Goal: Navigation & Orientation: Find specific page/section

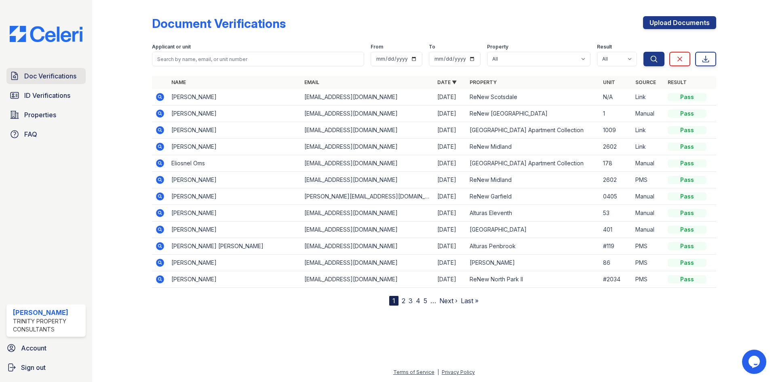
click at [63, 78] on span "Doc Verifications" at bounding box center [50, 76] width 52 height 10
click at [52, 96] on span "ID Verifications" at bounding box center [47, 96] width 46 height 10
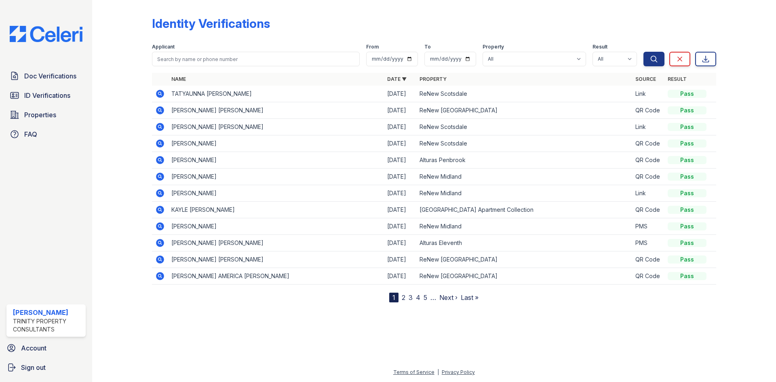
click at [162, 111] on icon at bounding box center [160, 110] width 8 height 8
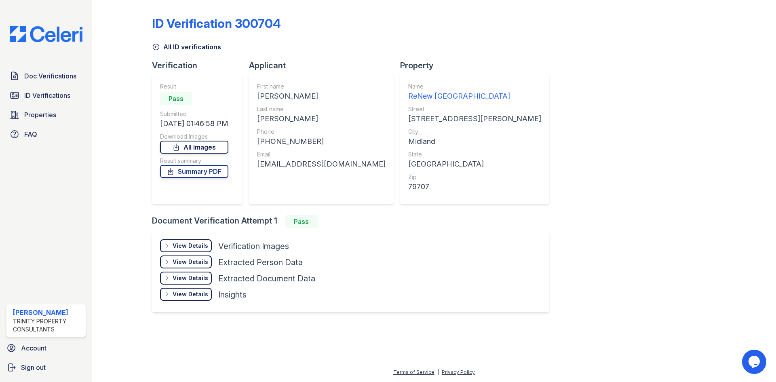
click at [223, 143] on link "All Images" at bounding box center [194, 147] width 68 height 13
click at [219, 145] on link "All Images" at bounding box center [194, 147] width 68 height 13
click at [79, 76] on link "Doc Verifications" at bounding box center [45, 76] width 79 height 16
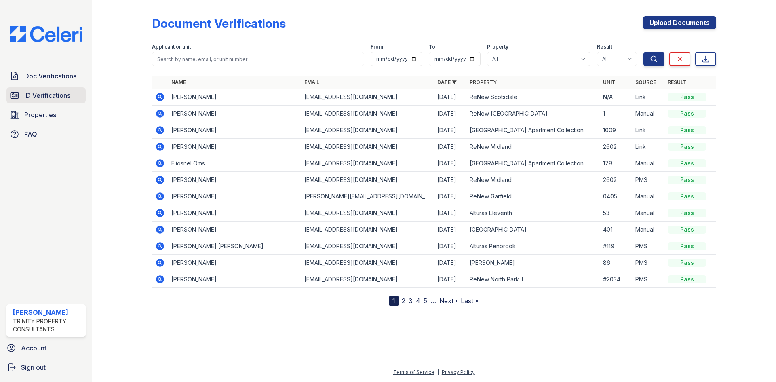
click at [34, 93] on span "ID Verifications" at bounding box center [47, 96] width 46 height 10
click at [48, 120] on span "Properties" at bounding box center [40, 115] width 32 height 10
click at [64, 102] on link "ID Verifications" at bounding box center [45, 95] width 79 height 16
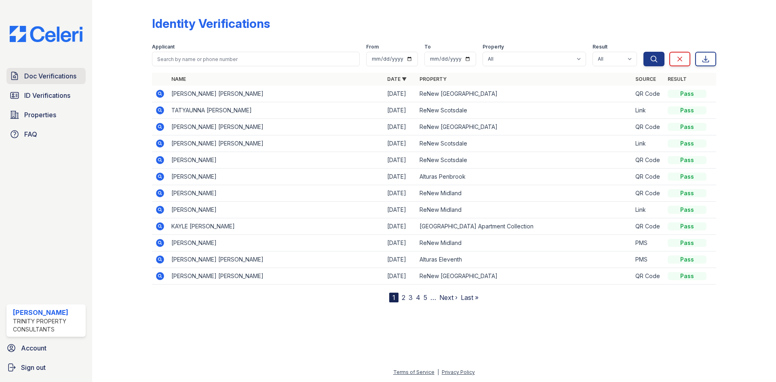
click at [53, 76] on span "Doc Verifications" at bounding box center [50, 76] width 52 height 10
